Goal: Task Accomplishment & Management: Complete application form

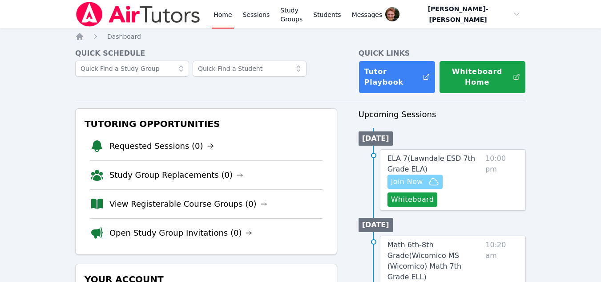
click at [409, 186] on span "Join Now" at bounding box center [407, 181] width 32 height 11
click at [250, 24] on link "Sessions" at bounding box center [256, 14] width 31 height 28
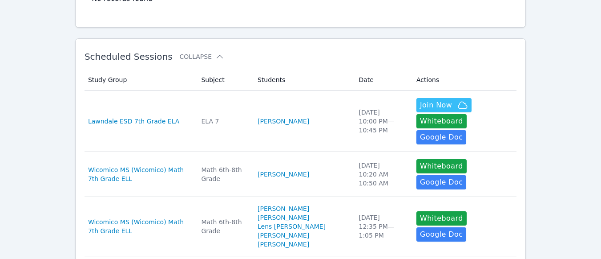
scroll to position [124, 0]
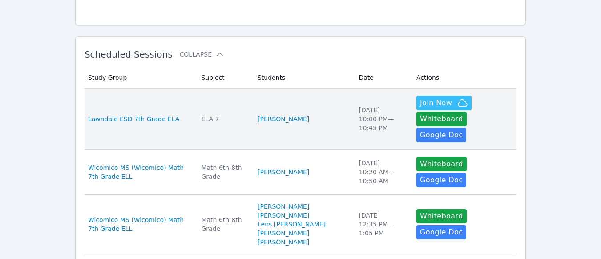
click at [287, 101] on td "Students [PERSON_NAME]" at bounding box center [302, 119] width 101 height 61
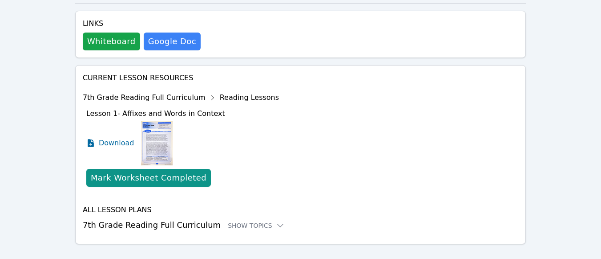
scroll to position [338, 0]
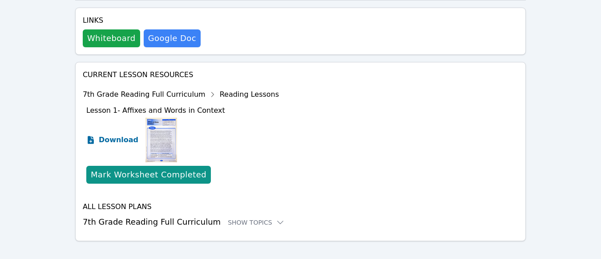
click at [108, 134] on span "Download" at bounding box center [119, 139] width 40 height 11
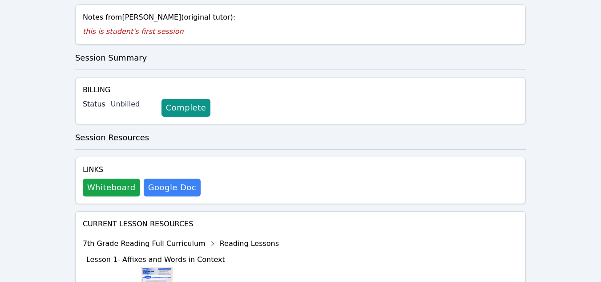
scroll to position [194, 0]
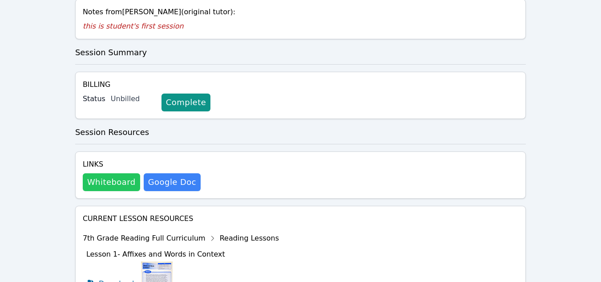
click at [114, 173] on button "Whiteboard" at bounding box center [111, 182] width 57 height 18
click at [179, 93] on link "Complete" at bounding box center [186, 102] width 49 height 18
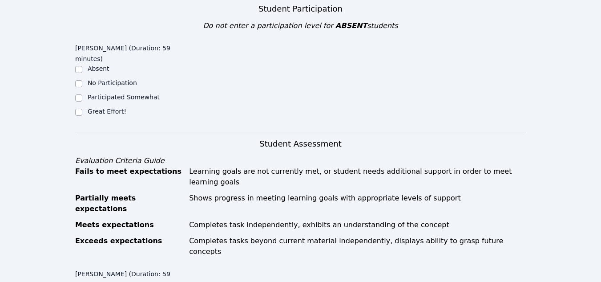
scroll to position [227, 0]
click at [80, 108] on input "Great Effort!" at bounding box center [78, 111] width 7 height 7
checkbox input "true"
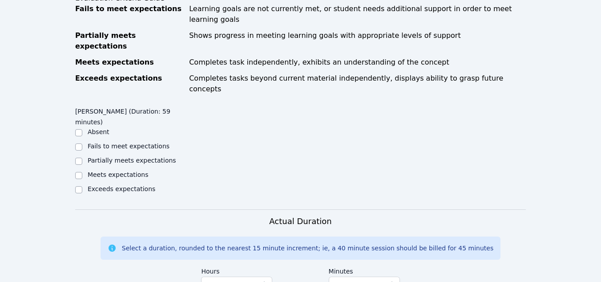
scroll to position [390, 0]
click at [79, 186] on input "Exceeds expectations" at bounding box center [78, 189] width 7 height 7
checkbox input "true"
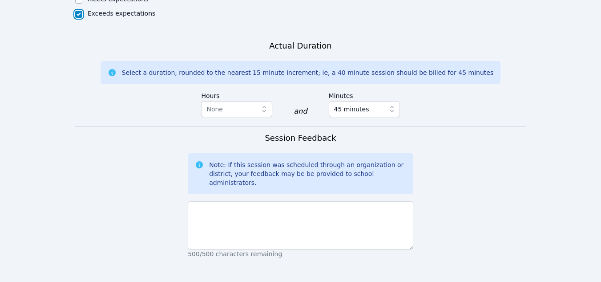
scroll to position [645, 0]
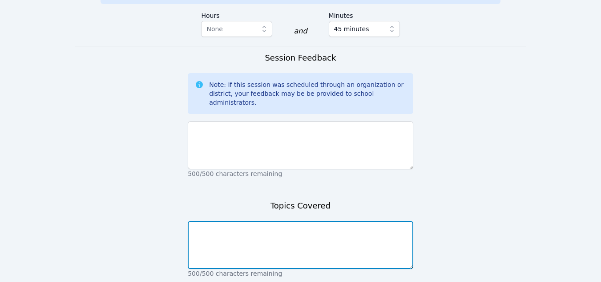
click at [309, 221] on textarea at bounding box center [301, 245] width 226 height 48
type textarea "I"
type textarea "Survey, board tutorial, and affixes/context"
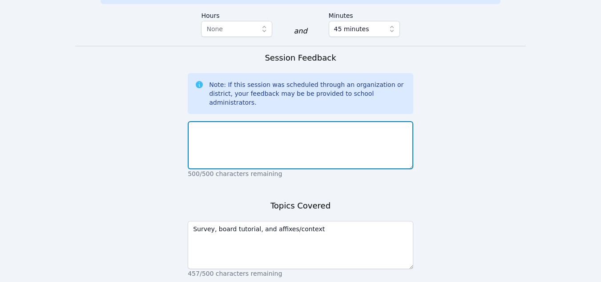
click at [231, 121] on textarea at bounding box center [301, 145] width 226 height 48
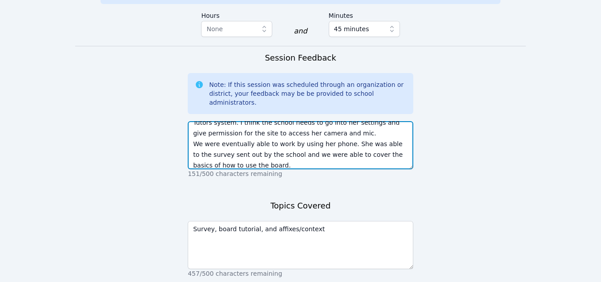
scroll to position [28, 0]
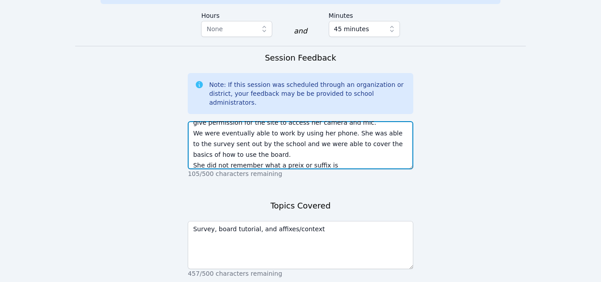
click at [283, 121] on textarea "[PERSON_NAME] had issues with being able to log in and use the Air Tutors syste…" at bounding box center [301, 145] width 226 height 48
click at [323, 121] on textarea "[PERSON_NAME] had issues with being able to log in and use the Air Tutors syste…" at bounding box center [301, 145] width 226 height 48
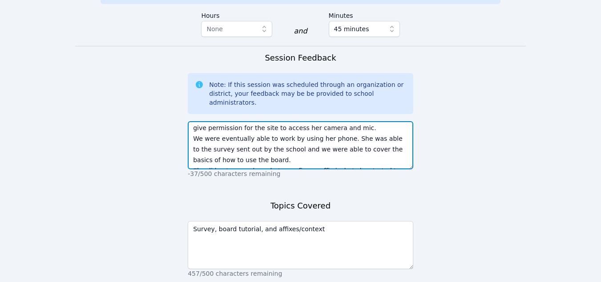
scroll to position [22, 0]
click at [398, 121] on textarea "[PERSON_NAME] had issues with being able to log in and use the Air Tutors syste…" at bounding box center [301, 145] width 226 height 48
click at [314, 121] on textarea "[PERSON_NAME] had issues with being able to log in and use the Air Tutors syste…" at bounding box center [301, 145] width 226 height 48
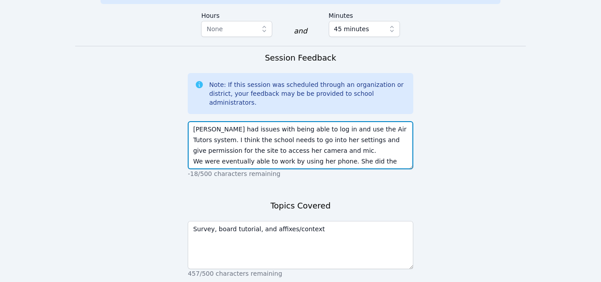
scroll to position [632, 0]
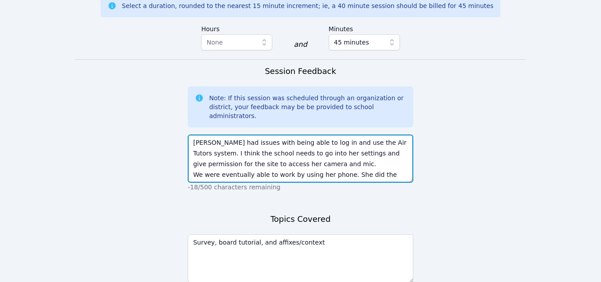
click at [314, 134] on textarea "[PERSON_NAME] had issues with being able to log in and use the Air Tutors syste…" at bounding box center [301, 158] width 226 height 48
click at [356, 134] on textarea "[PERSON_NAME] had issues with being able to use the Air Tutors system. I think …" at bounding box center [301, 158] width 226 height 48
click at [308, 134] on textarea "[PERSON_NAME] had issues with being able to use the Air Tutors. I think the sch…" at bounding box center [301, 158] width 226 height 48
type textarea "[PERSON_NAME] had issues with being able to use Air Tutors. I think the school …"
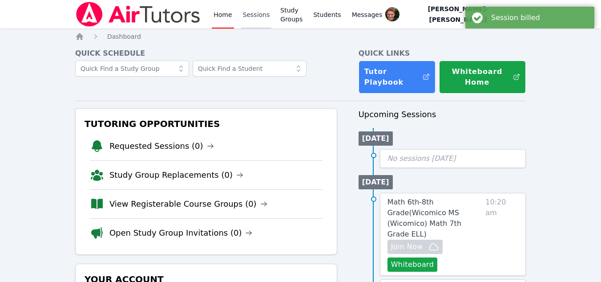
click at [248, 11] on link "Sessions" at bounding box center [256, 14] width 31 height 28
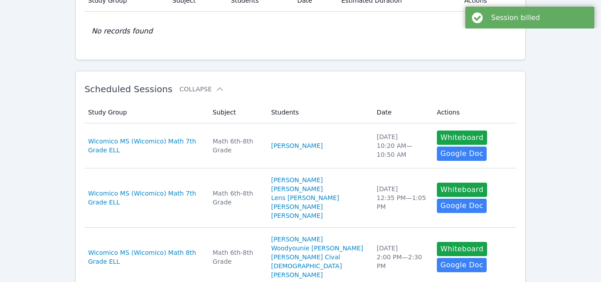
scroll to position [89, 0]
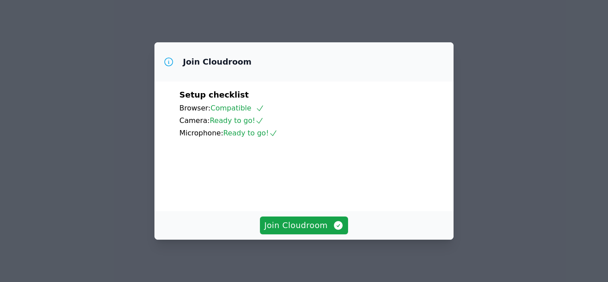
click at [315, 227] on span "Join Cloudroom" at bounding box center [304, 225] width 80 height 12
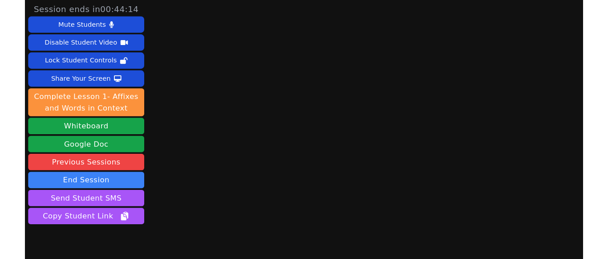
scroll to position [39, 0]
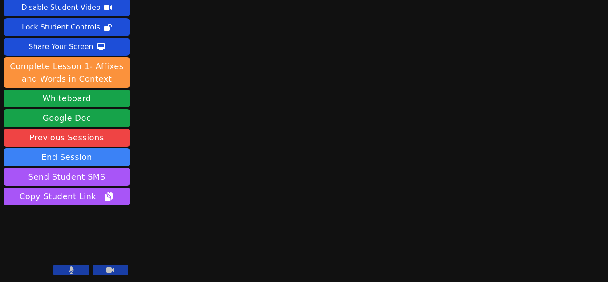
click at [73, 274] on button at bounding box center [71, 269] width 36 height 11
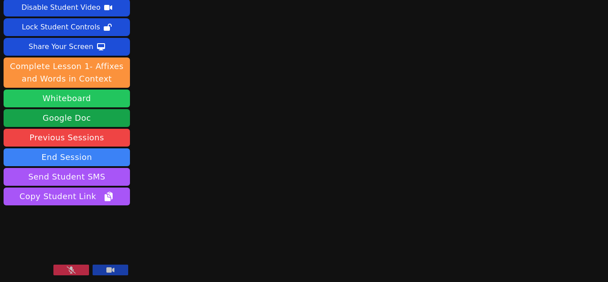
click at [89, 104] on button "Whiteboard" at bounding box center [67, 98] width 126 height 18
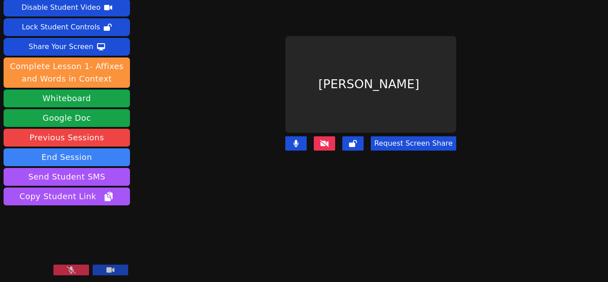
click at [78, 266] on button at bounding box center [71, 269] width 36 height 11
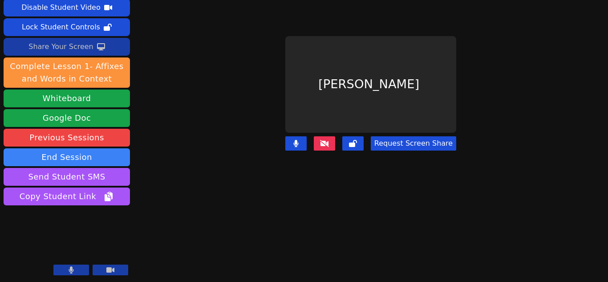
click at [78, 40] on div "Share Your Screen" at bounding box center [60, 47] width 65 height 14
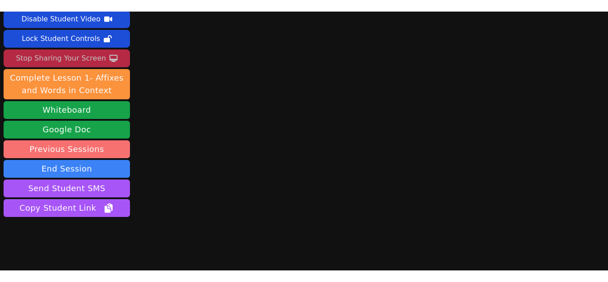
scroll to position [62, 0]
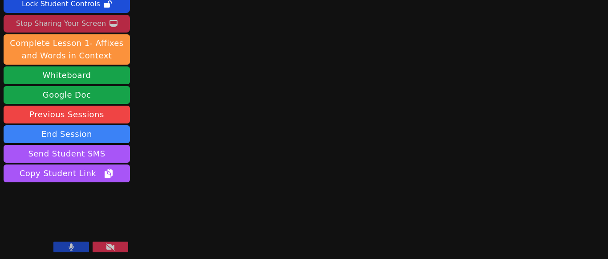
click at [75, 248] on button at bounding box center [71, 246] width 36 height 11
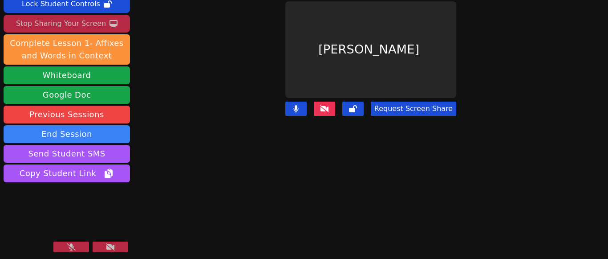
click at [74, 247] on icon at bounding box center [71, 246] width 9 height 7
click at [329, 104] on button at bounding box center [324, 108] width 21 height 14
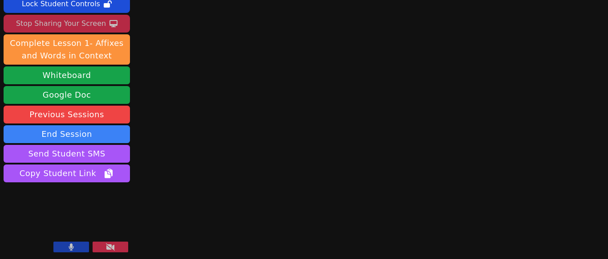
click at [64, 244] on button at bounding box center [71, 246] width 36 height 11
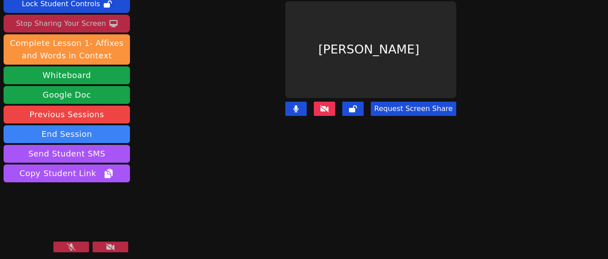
click at [64, 244] on button at bounding box center [71, 246] width 36 height 11
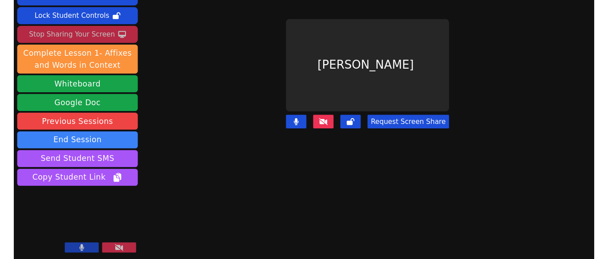
scroll to position [39, 0]
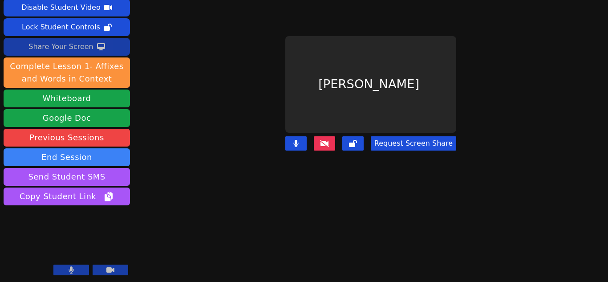
click at [70, 47] on div "Share Your Screen" at bounding box center [60, 47] width 65 height 14
click at [295, 136] on button at bounding box center [295, 143] width 21 height 14
click at [320, 140] on icon at bounding box center [324, 143] width 9 height 7
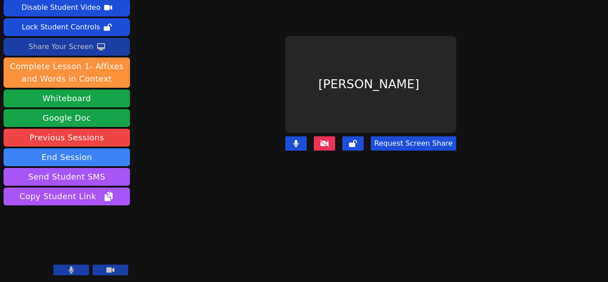
click at [72, 50] on div "Share Your Screen" at bounding box center [60, 47] width 65 height 14
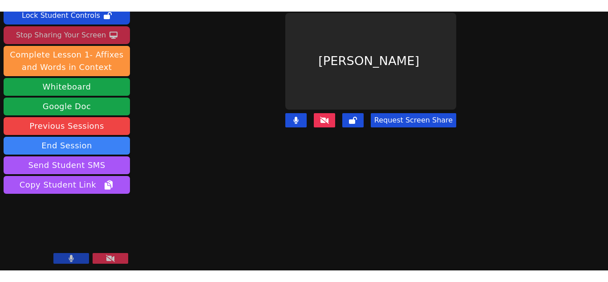
scroll to position [62, 0]
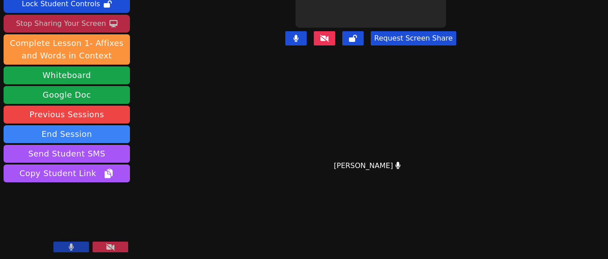
click at [105, 251] on button at bounding box center [111, 246] width 36 height 11
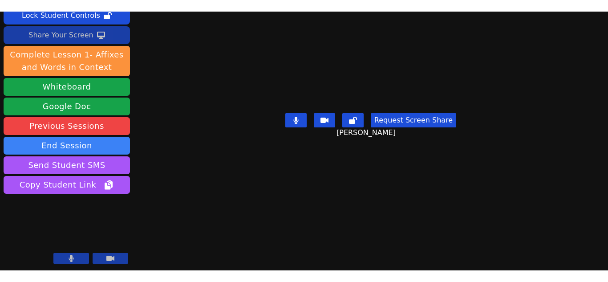
scroll to position [39, 0]
